Goal: Transaction & Acquisition: Purchase product/service

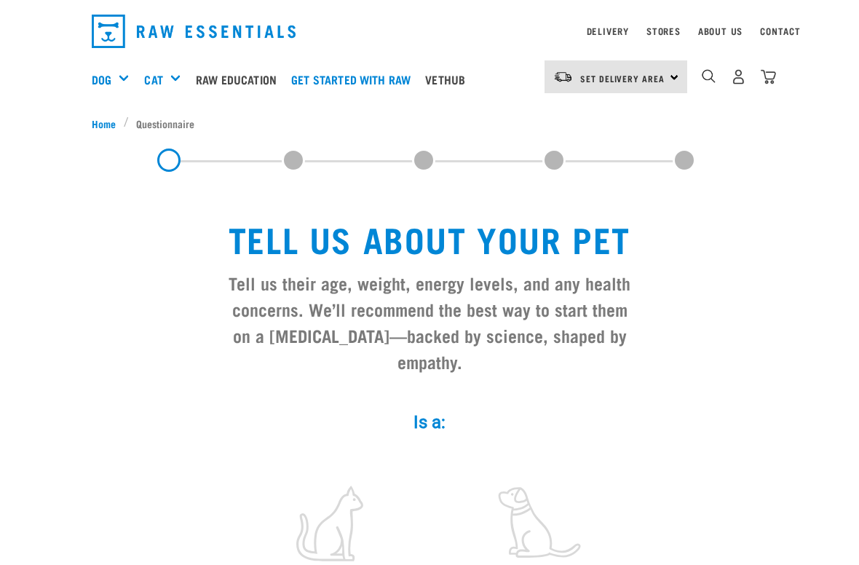
scroll to position [42, 0]
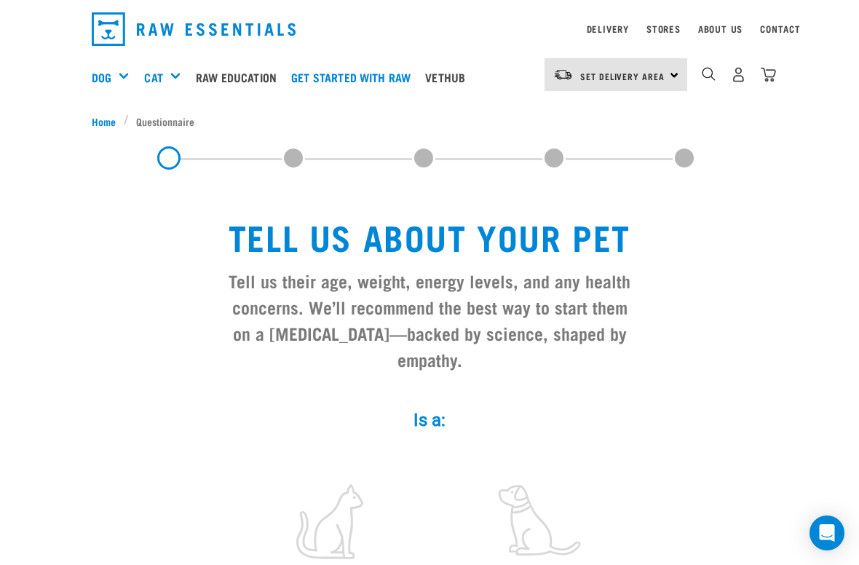
click at [0, 0] on div "Mixes & Minces" at bounding box center [0, 0] width 0 height 0
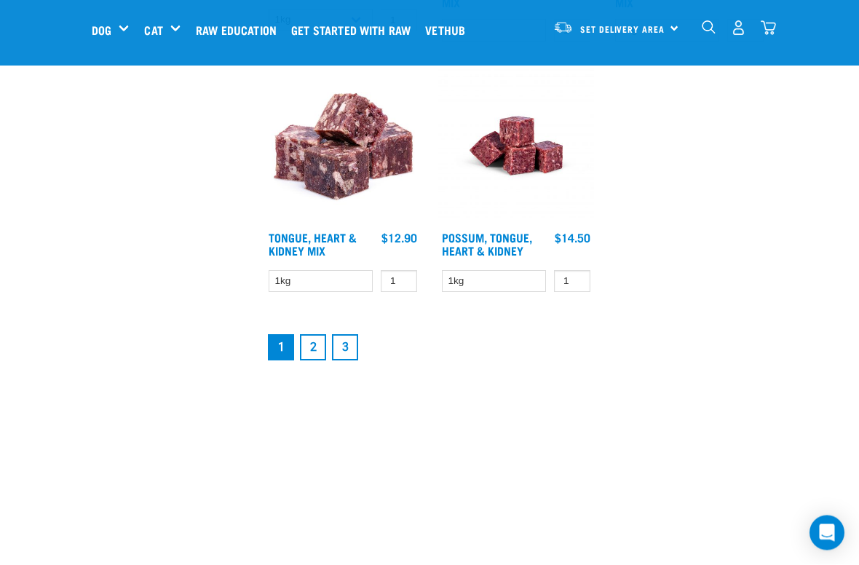
scroll to position [2724, 0]
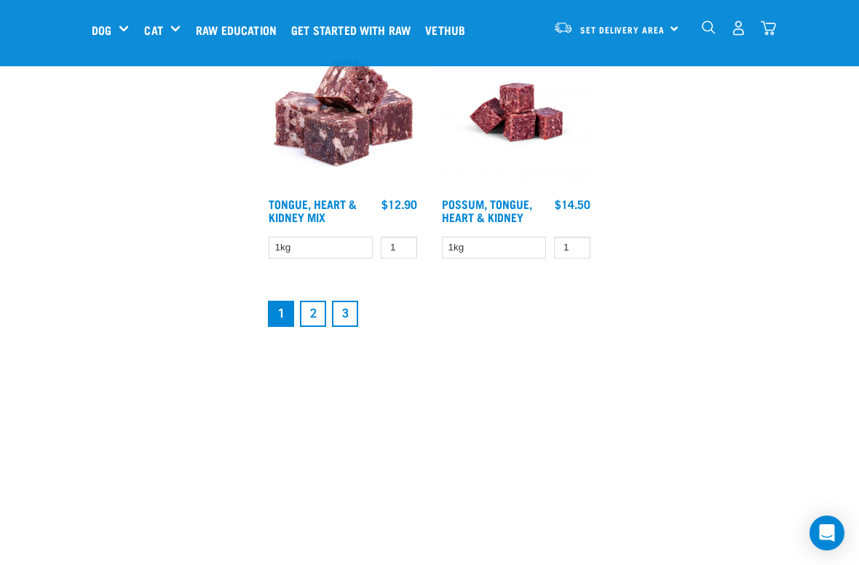
click at [309, 312] on link "2" at bounding box center [313, 314] width 26 height 26
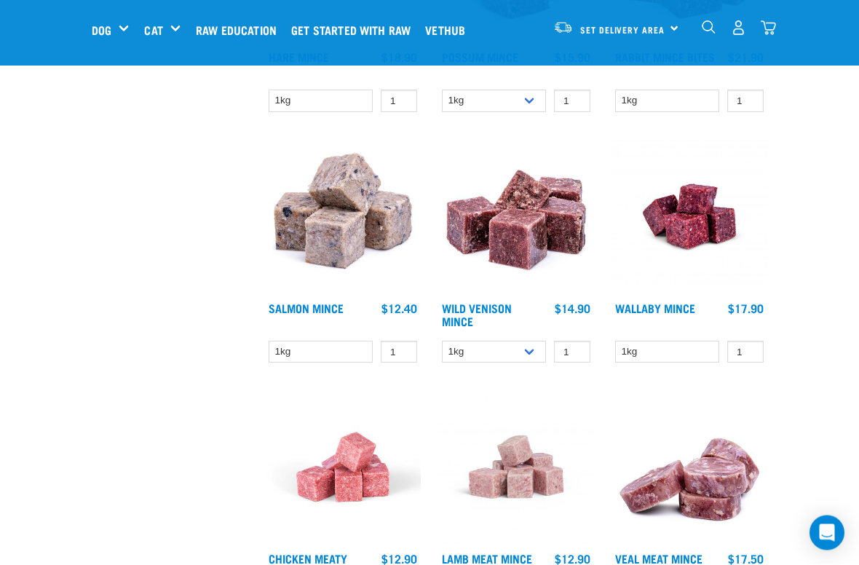
scroll to position [581, 0]
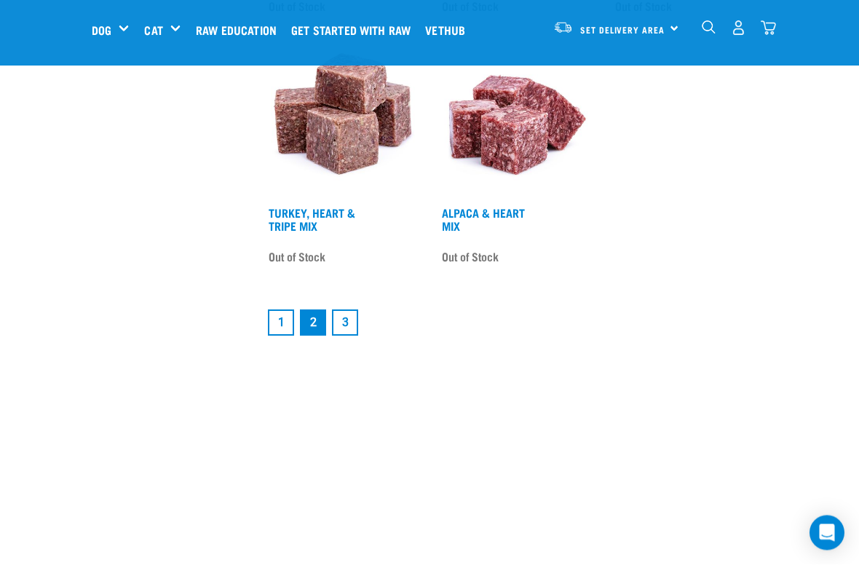
scroll to position [2707, 0]
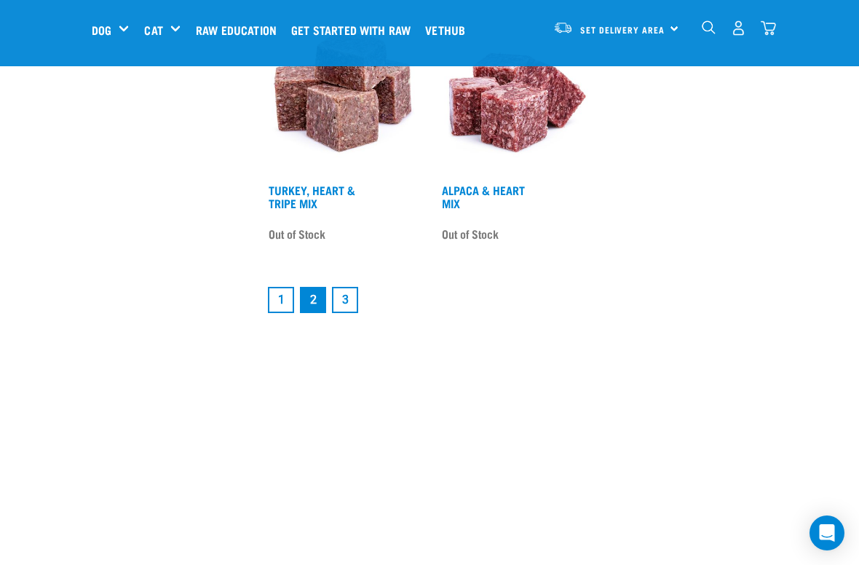
click at [353, 302] on link "3" at bounding box center [345, 300] width 26 height 26
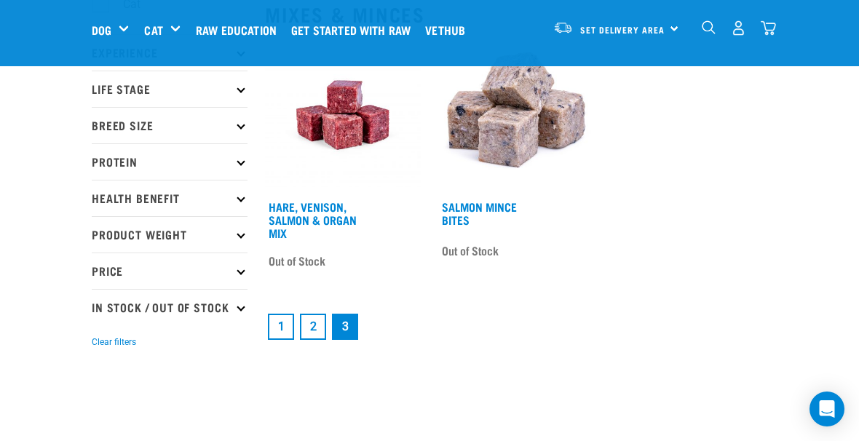
scroll to position [180, 0]
